Goal: Find specific page/section: Find specific page/section

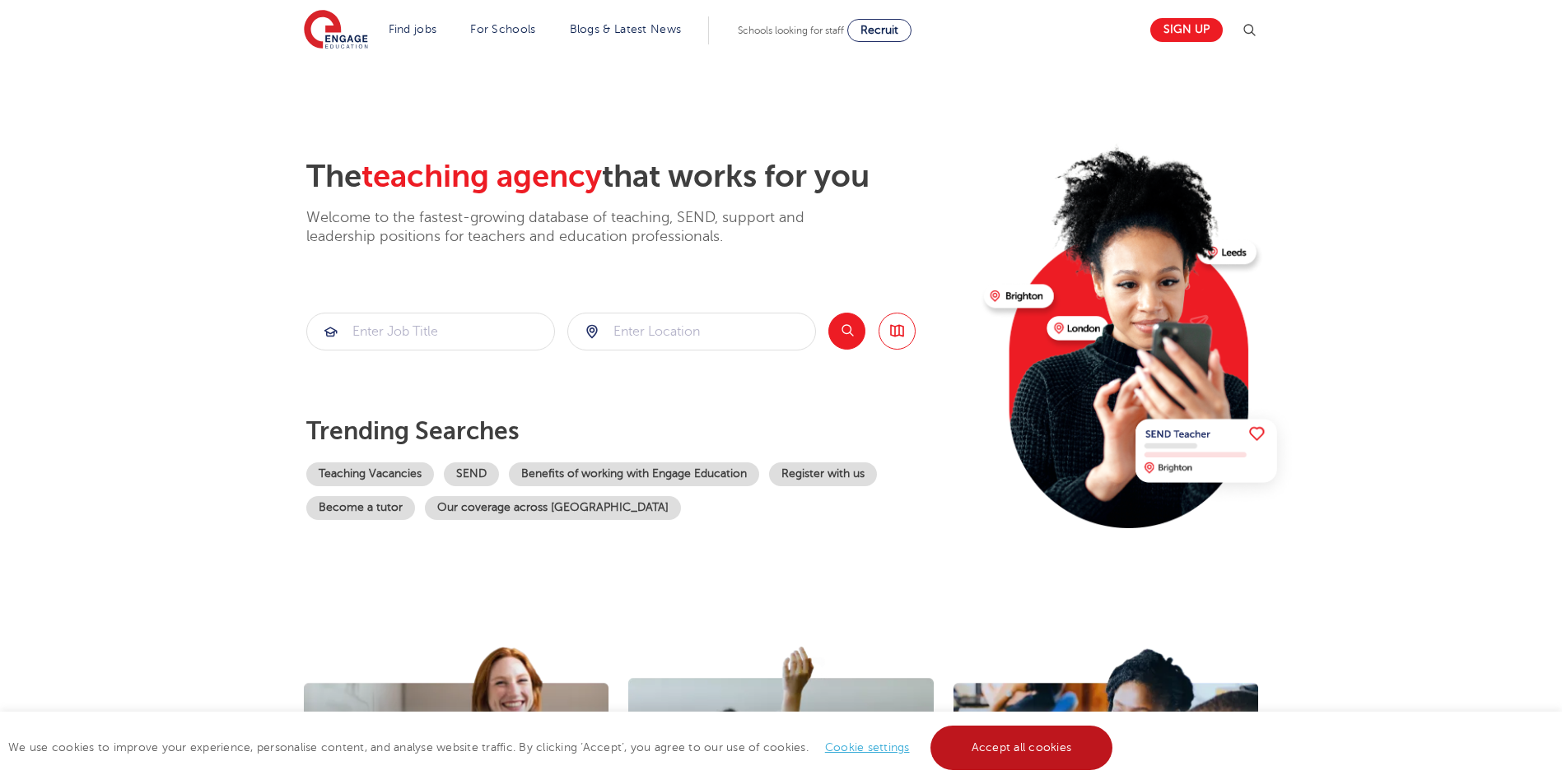
drag, startPoint x: 963, startPoint y: 754, endPoint x: 813, endPoint y: 452, distance: 337.2
click at [963, 751] on link "Accept all cookies" at bounding box center [1022, 748] width 183 height 44
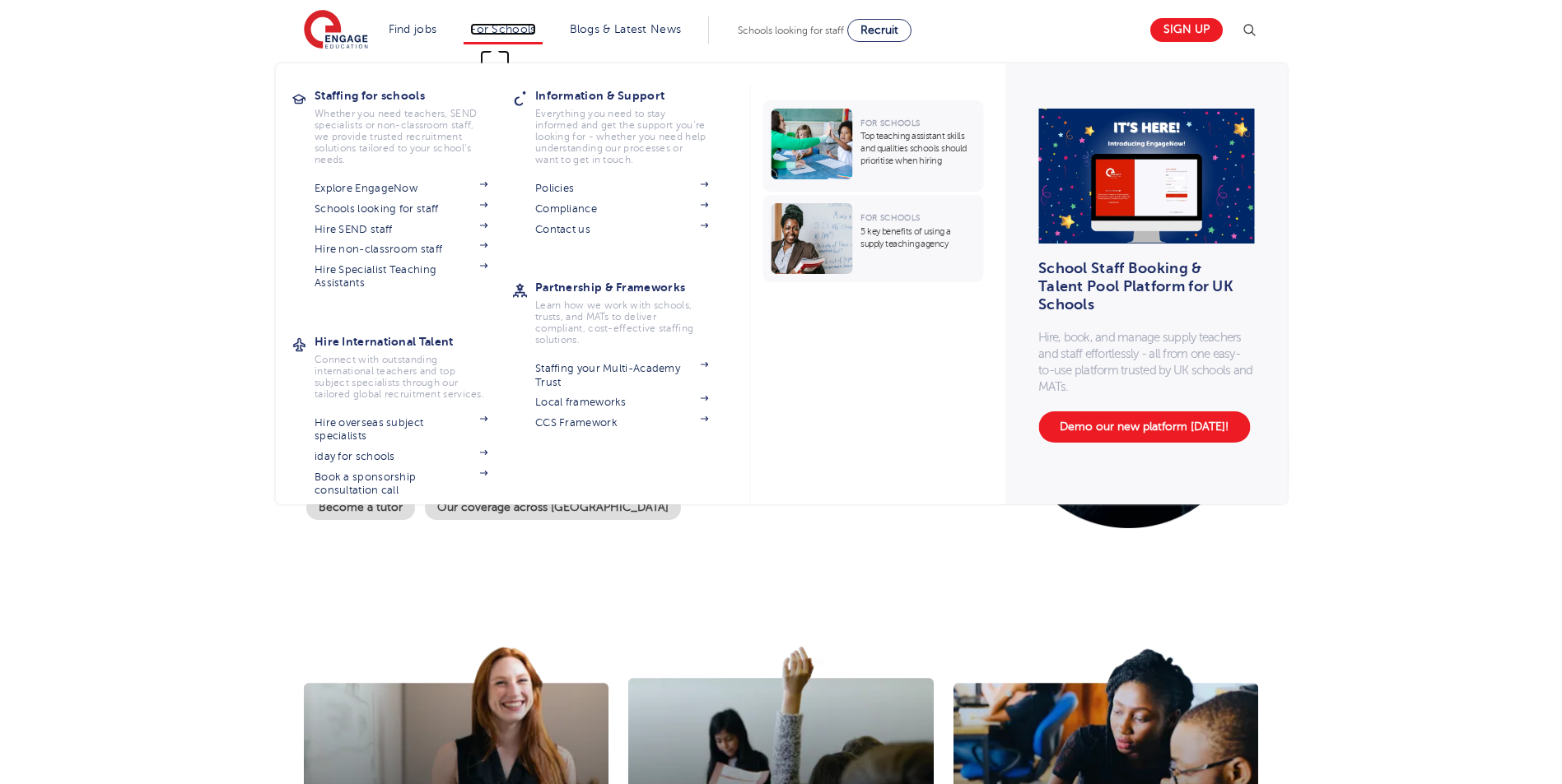
click at [518, 32] on link "For Schools" at bounding box center [503, 29] width 65 height 13
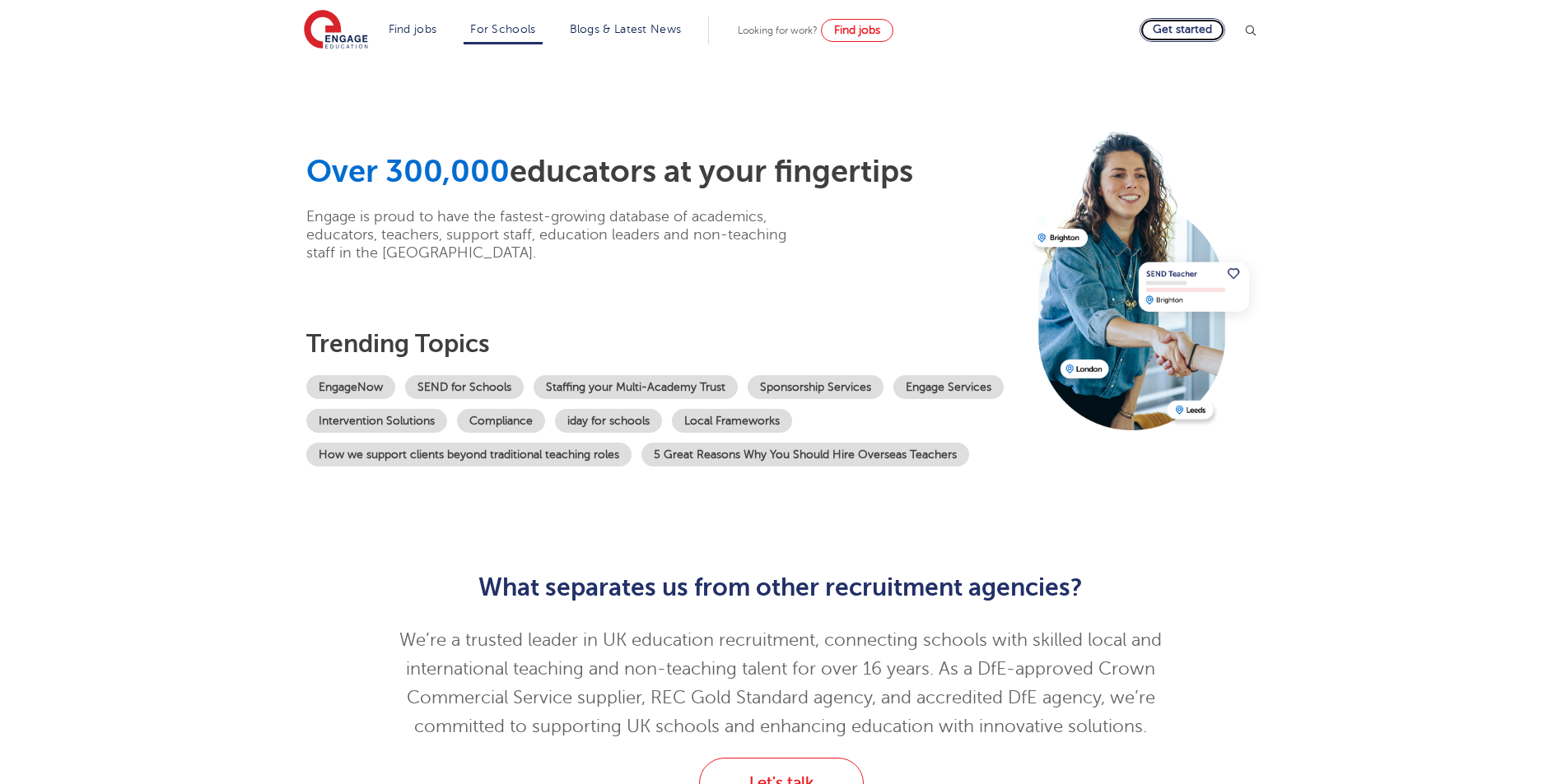
click at [1210, 31] on link "Get started" at bounding box center [1182, 30] width 85 height 24
